Goal: Find specific page/section: Find specific page/section

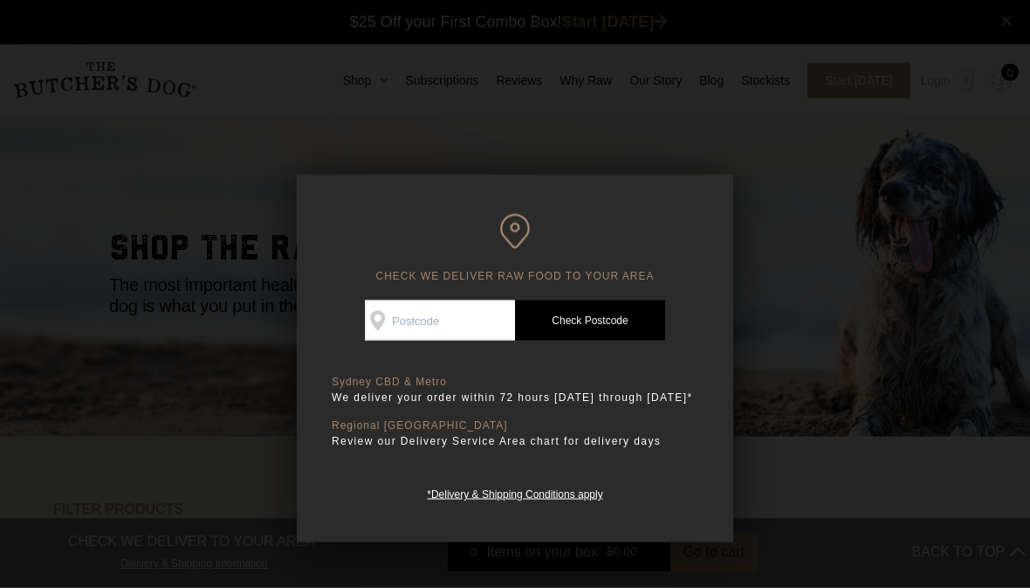
click at [452, 314] on input "Check Availability At" at bounding box center [440, 320] width 150 height 40
type input "6232"
click at [611, 307] on link "Check Postcode" at bounding box center [590, 320] width 150 height 40
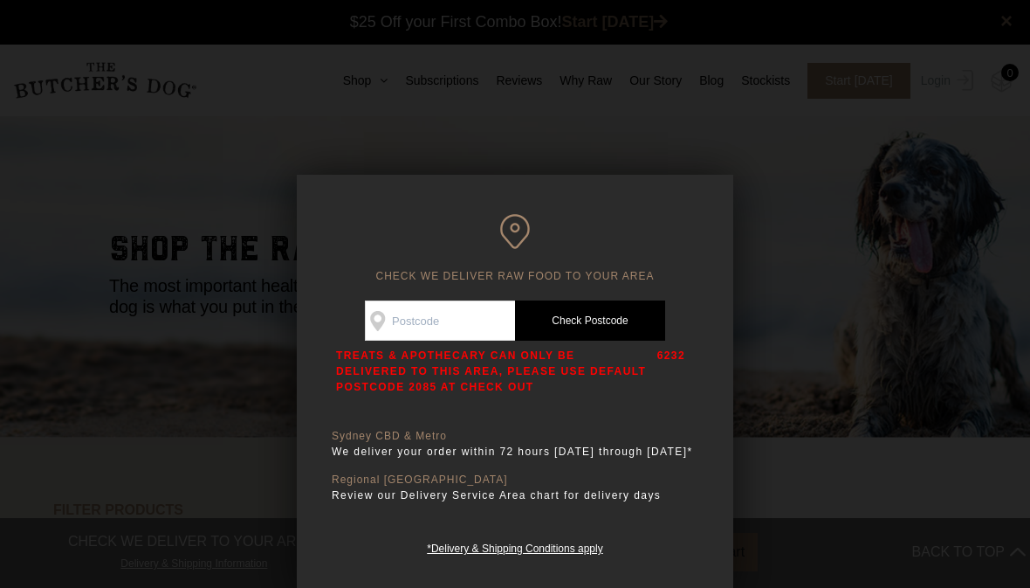
scroll to position [0, 0]
click at [787, 187] on div at bounding box center [515, 294] width 1030 height 588
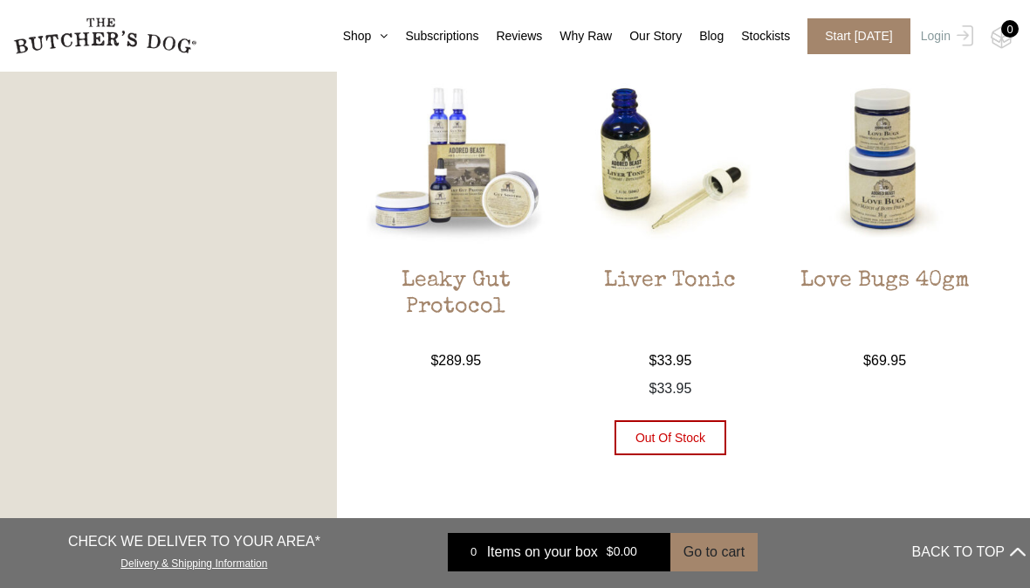
scroll to position [1868, 0]
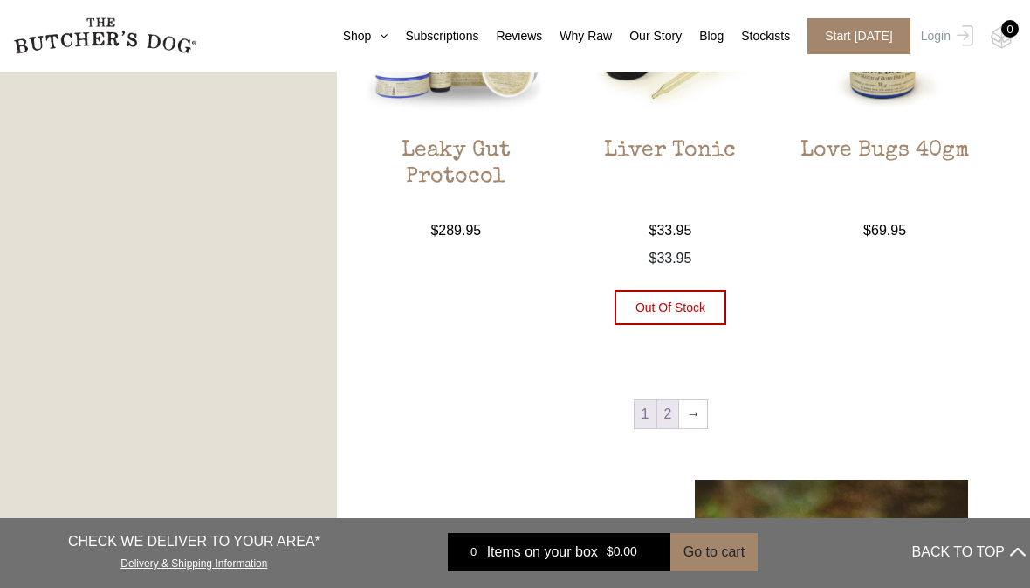
click at [669, 411] on link "2" at bounding box center [668, 414] width 22 height 28
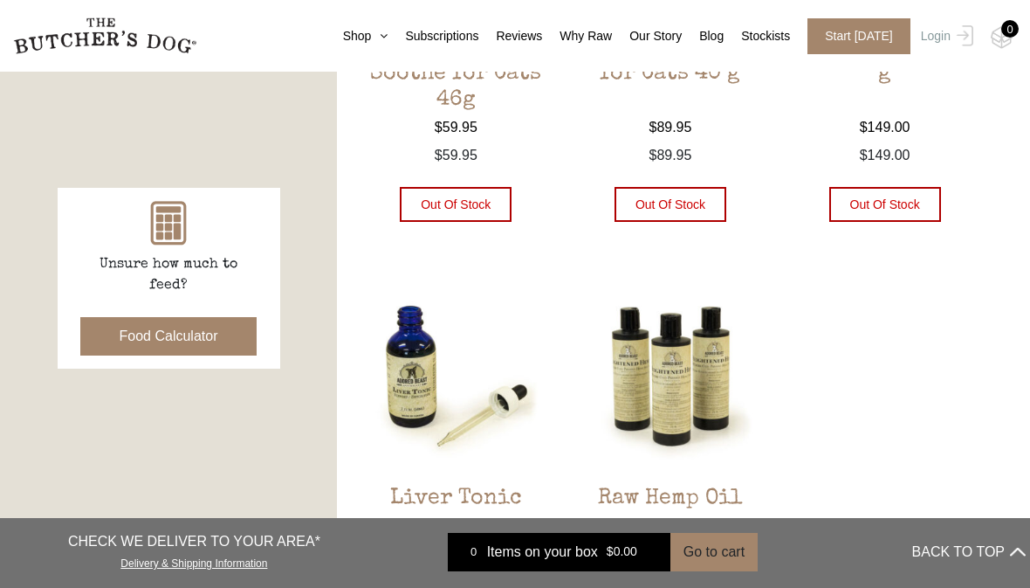
scroll to position [687, 0]
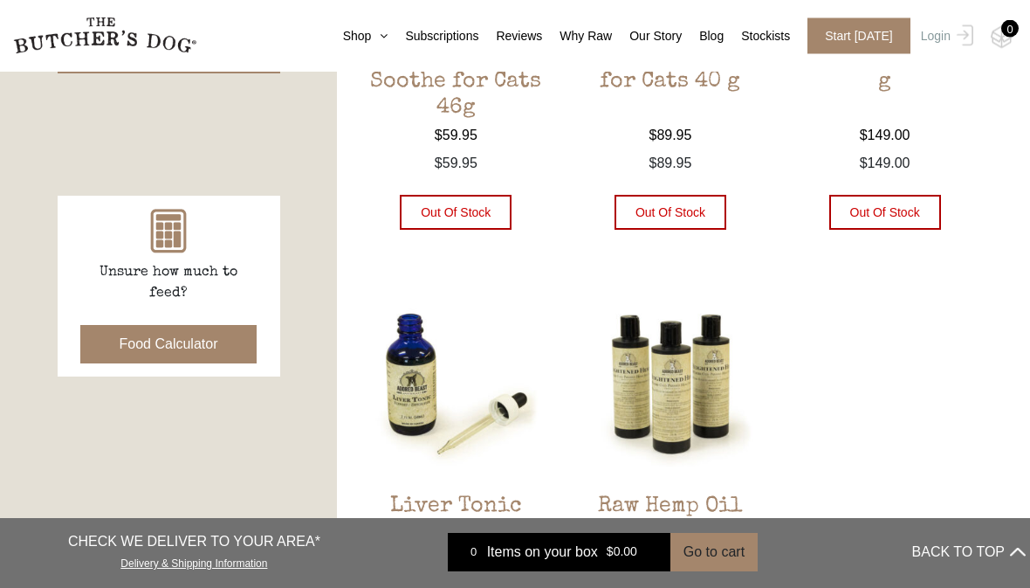
click at [166, 355] on button "Food Calculator" at bounding box center [168, 345] width 177 height 38
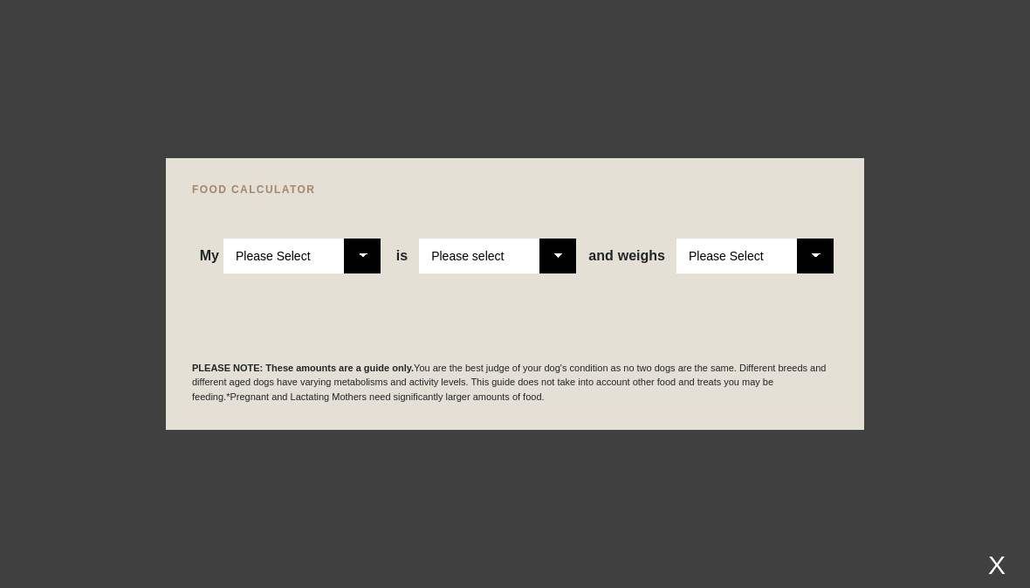
select select "adult"
select select "0"
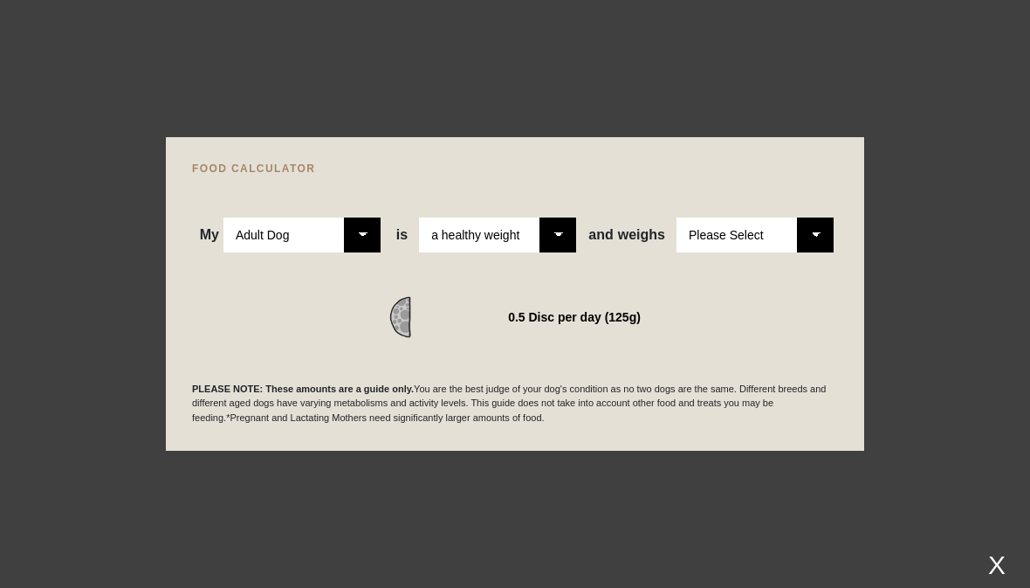
select select "9"
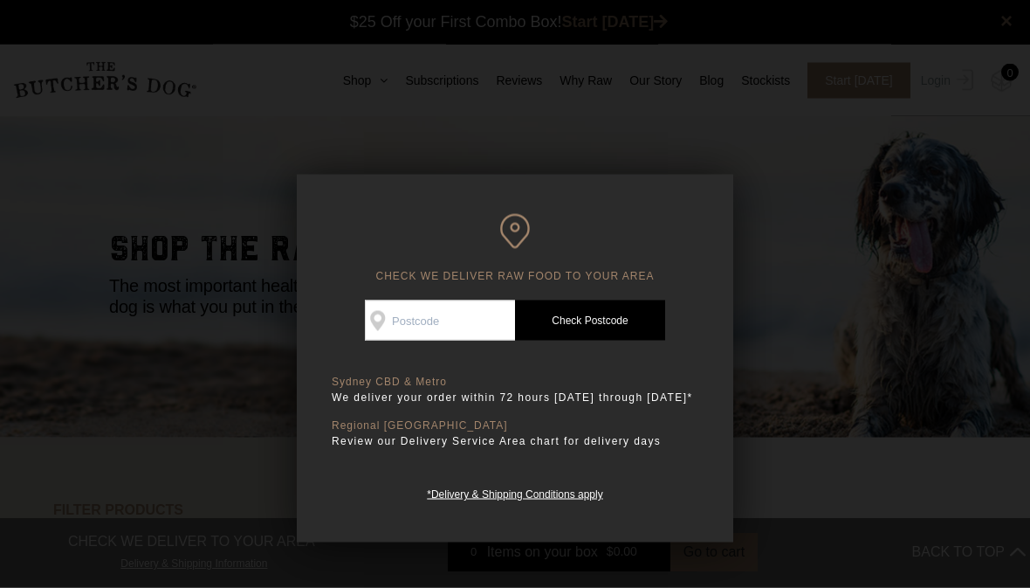
scroll to position [1, 0]
click at [216, 175] on div at bounding box center [515, 294] width 1030 height 588
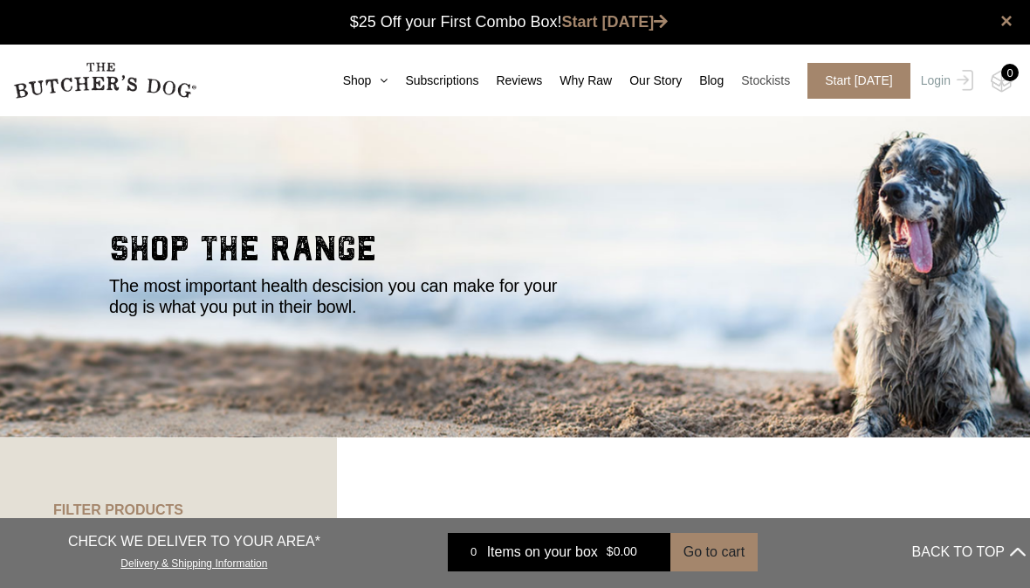
click at [749, 79] on link "Stockists" at bounding box center [757, 81] width 66 height 18
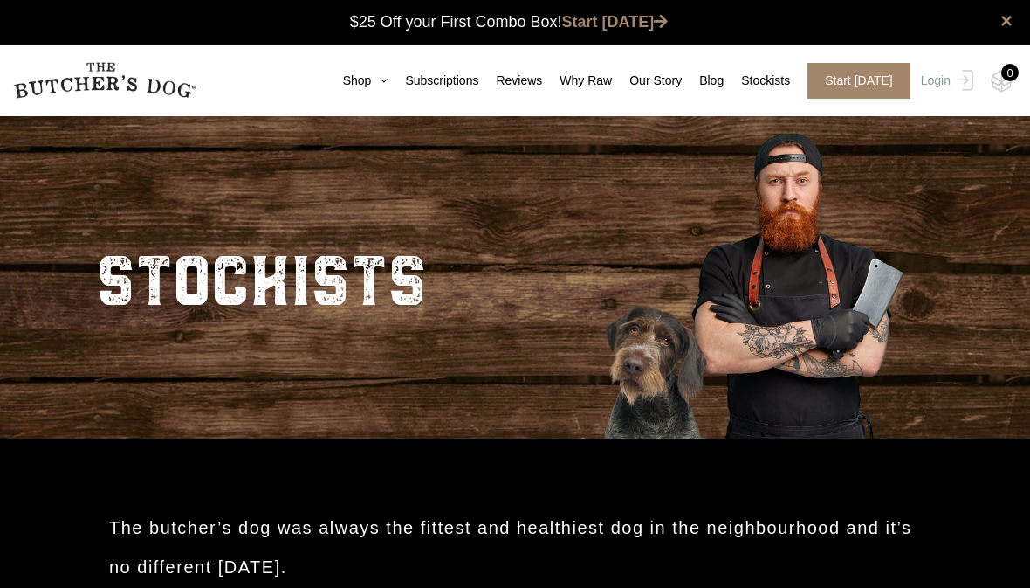
scroll to position [1, 0]
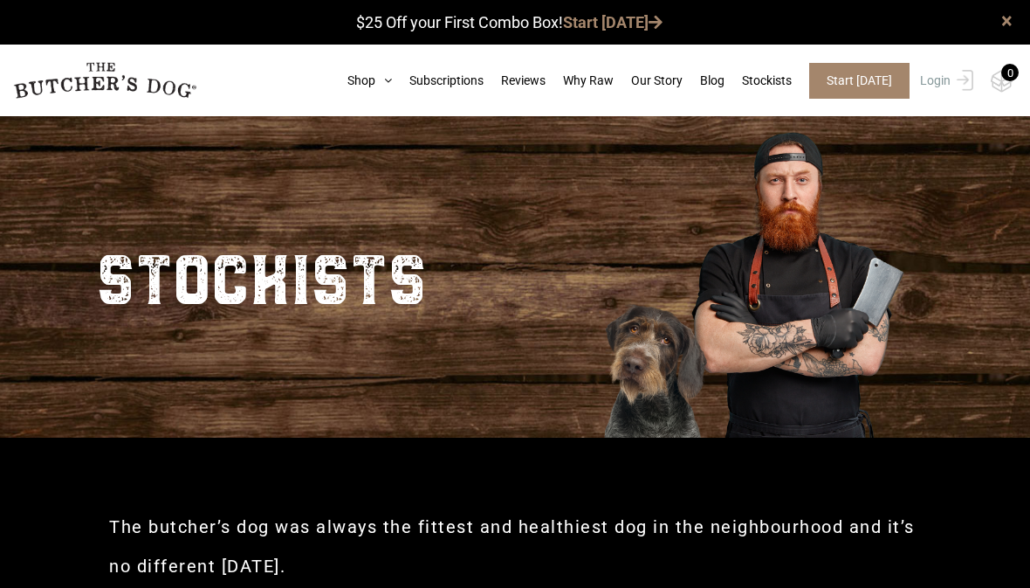
type input "6232"
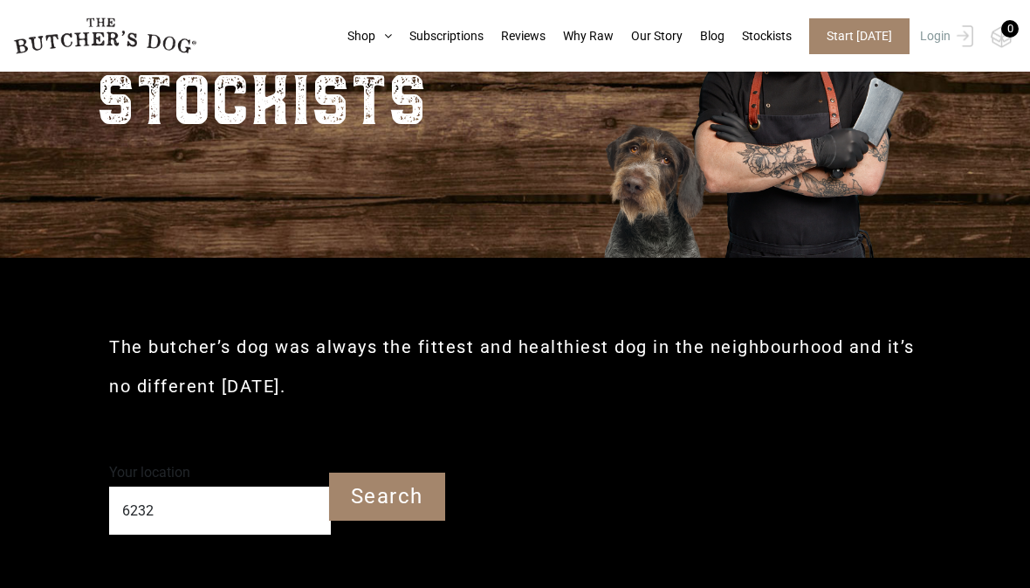
scroll to position [0, 0]
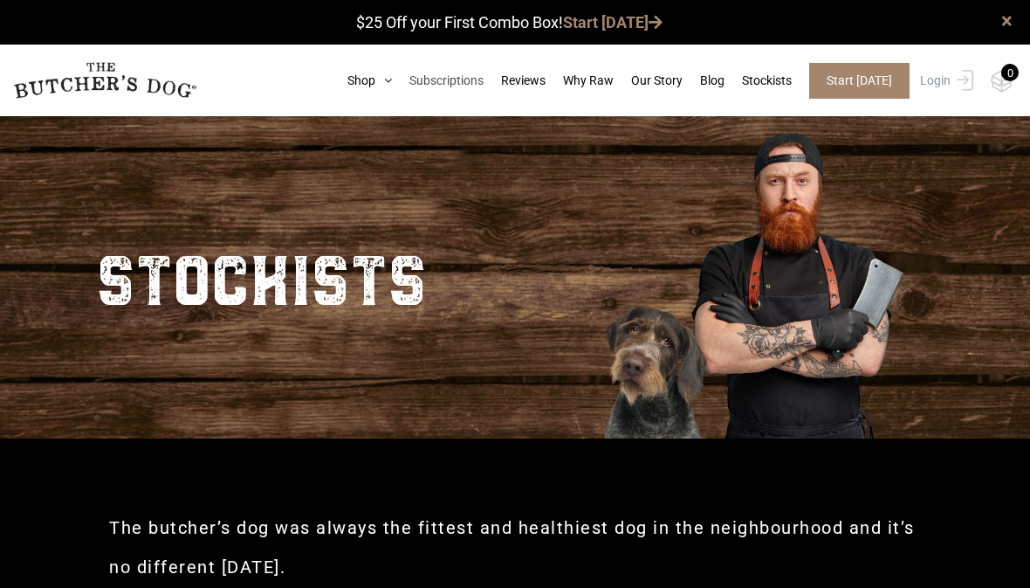
click at [423, 84] on link "Subscriptions" at bounding box center [438, 81] width 92 height 18
